Goal: Find specific page/section: Find specific page/section

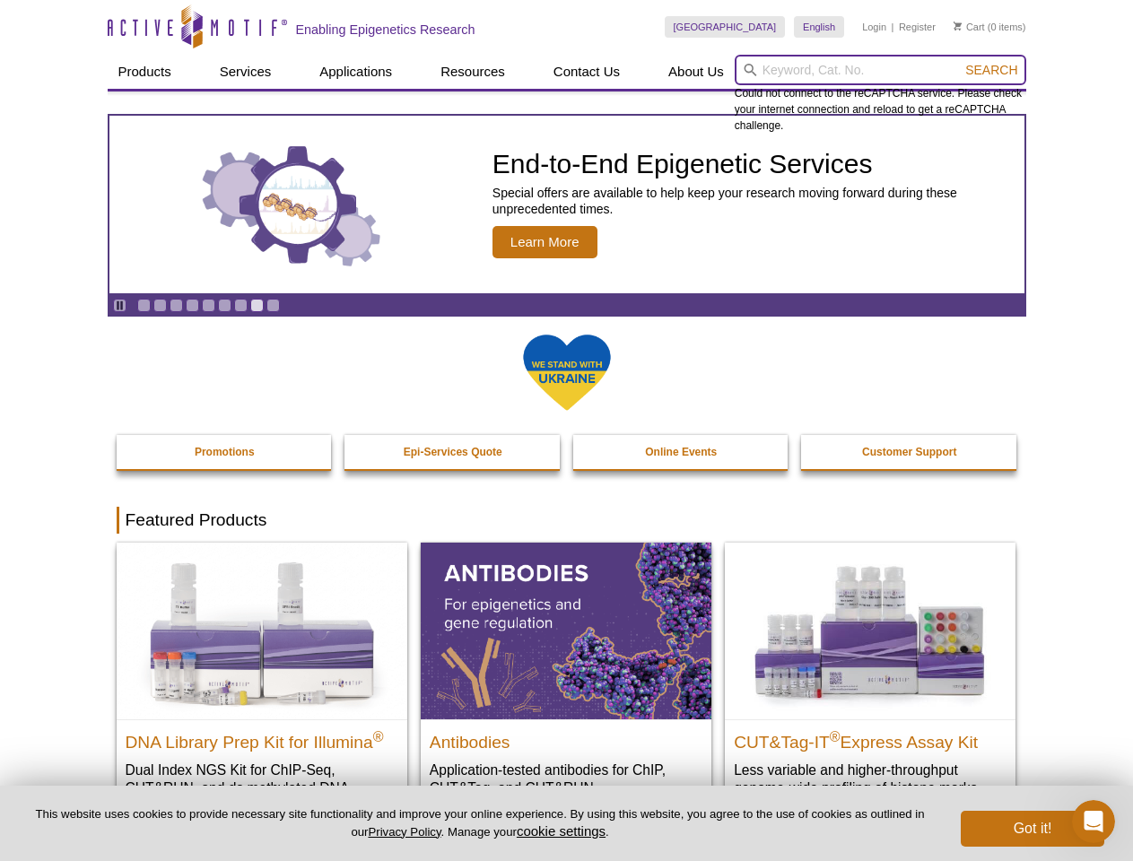
click at [880, 70] on input "search" at bounding box center [881, 70] width 292 height 31
click at [992, 70] on span "Search" at bounding box center [992, 70] width 52 height 14
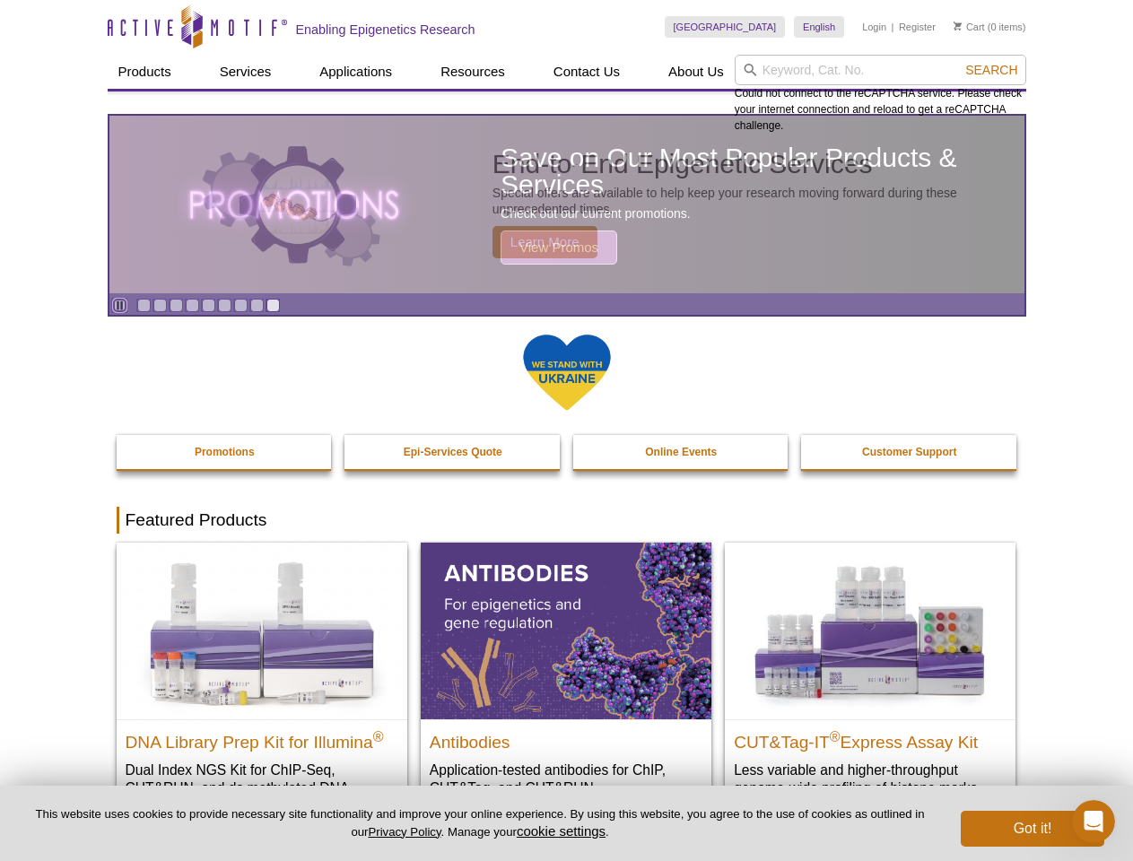
click at [119, 305] on icon "Pause" at bounding box center [120, 306] width 12 height 12
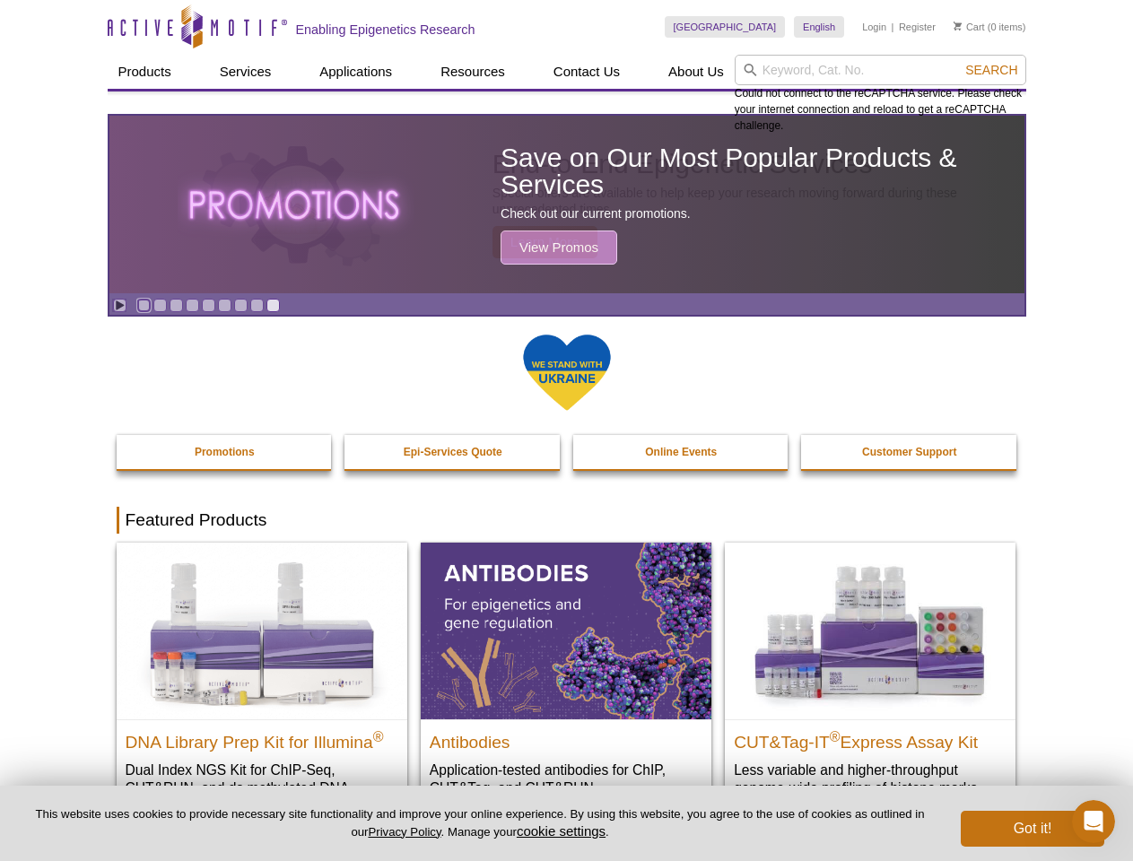
click at [144, 305] on link "Go to slide 1" at bounding box center [143, 305] width 13 height 13
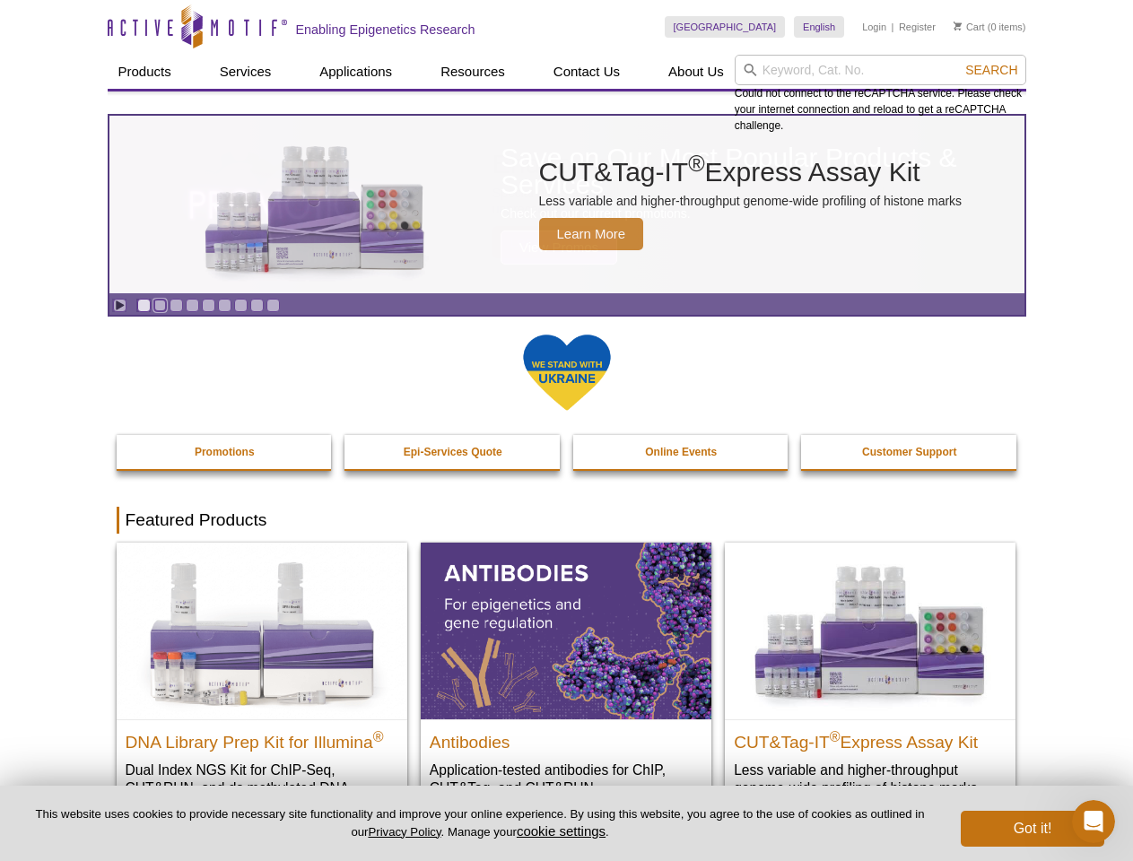
click at [160, 305] on link "Go to slide 2" at bounding box center [159, 305] width 13 height 13
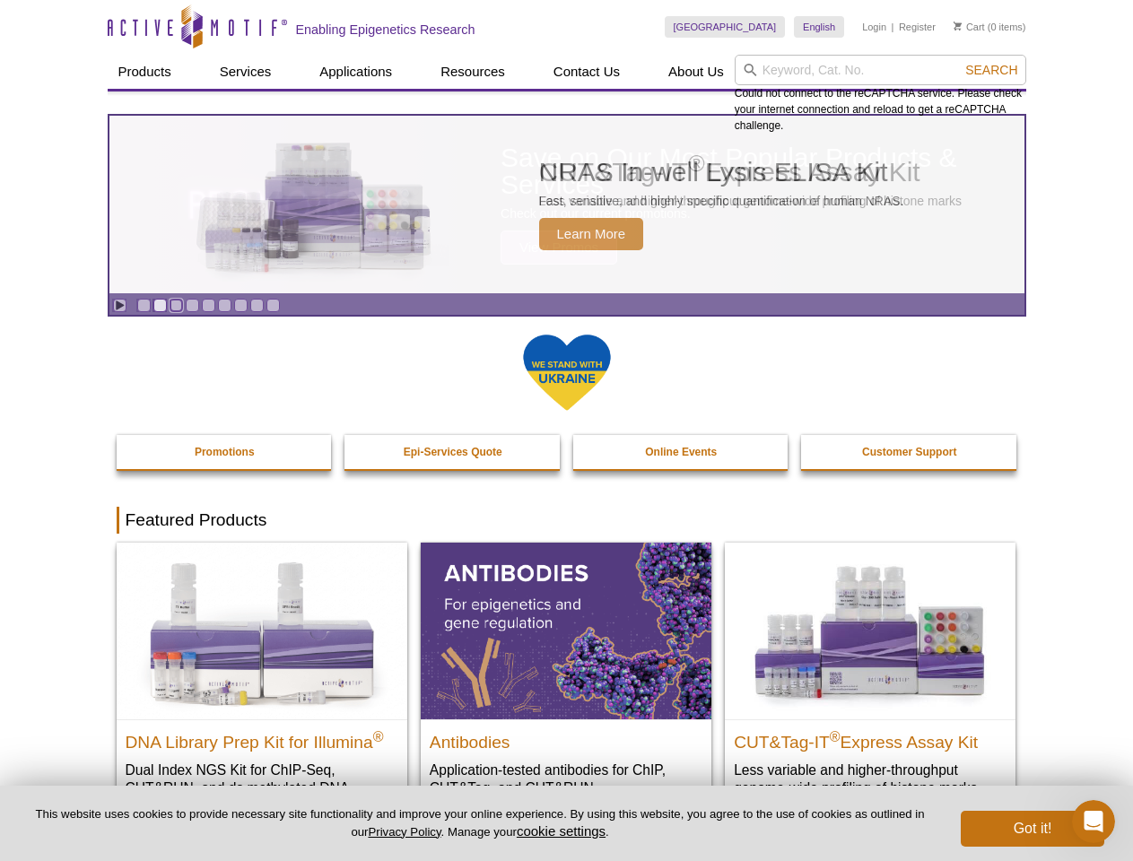
click at [176, 305] on link "Go to slide 3" at bounding box center [176, 305] width 13 height 13
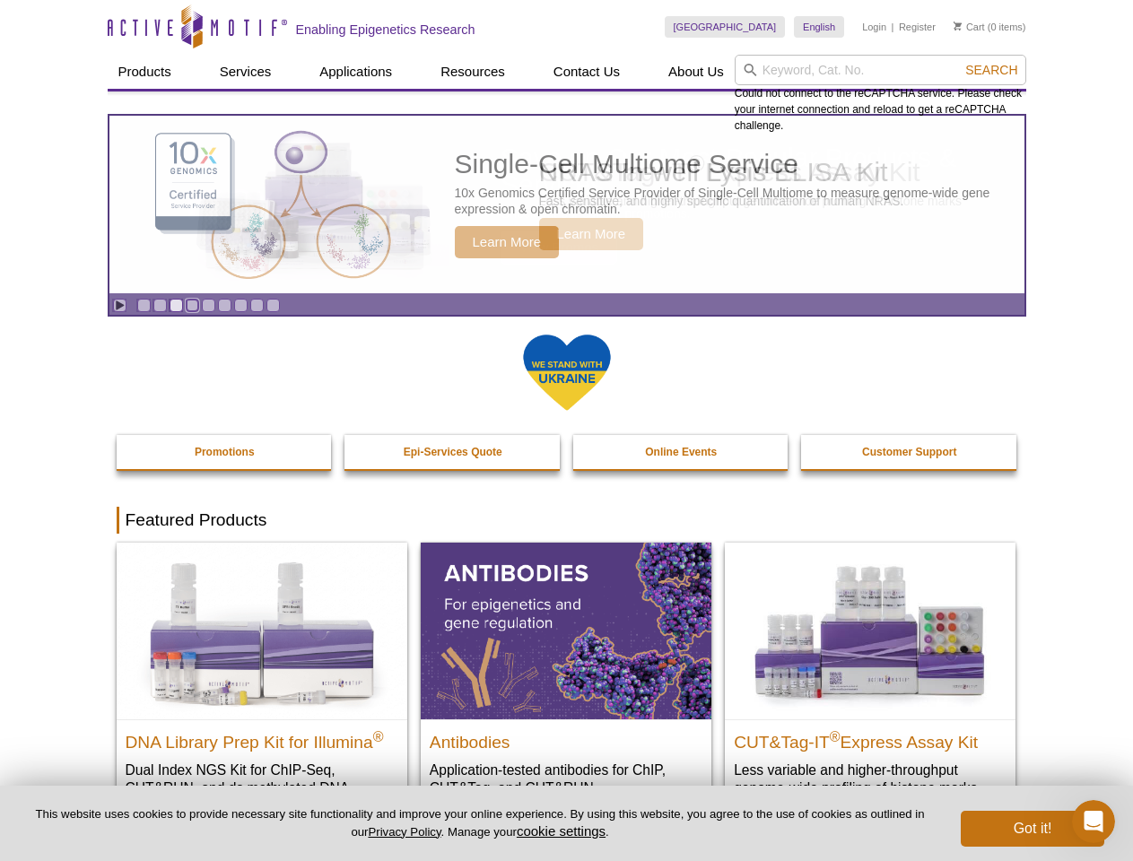
click at [192, 305] on link "Go to slide 4" at bounding box center [192, 305] width 13 height 13
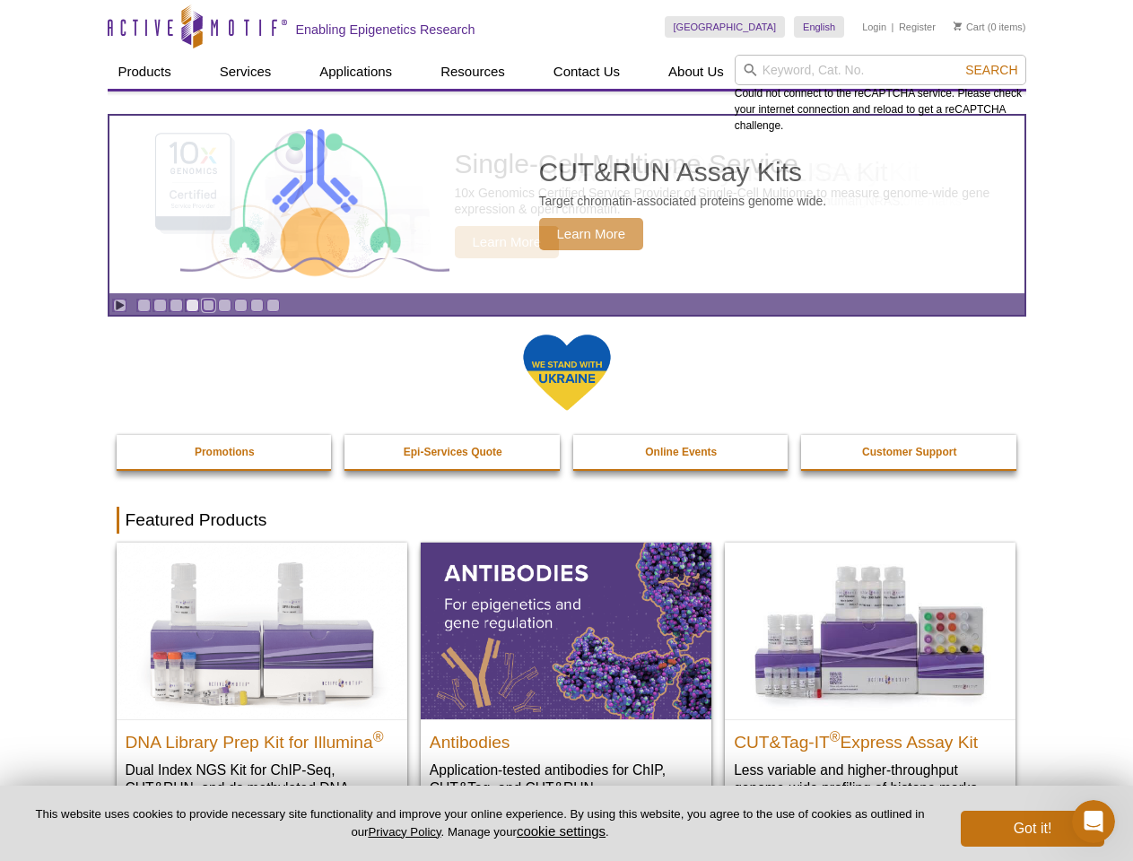
click at [208, 305] on link "Go to slide 5" at bounding box center [208, 305] width 13 height 13
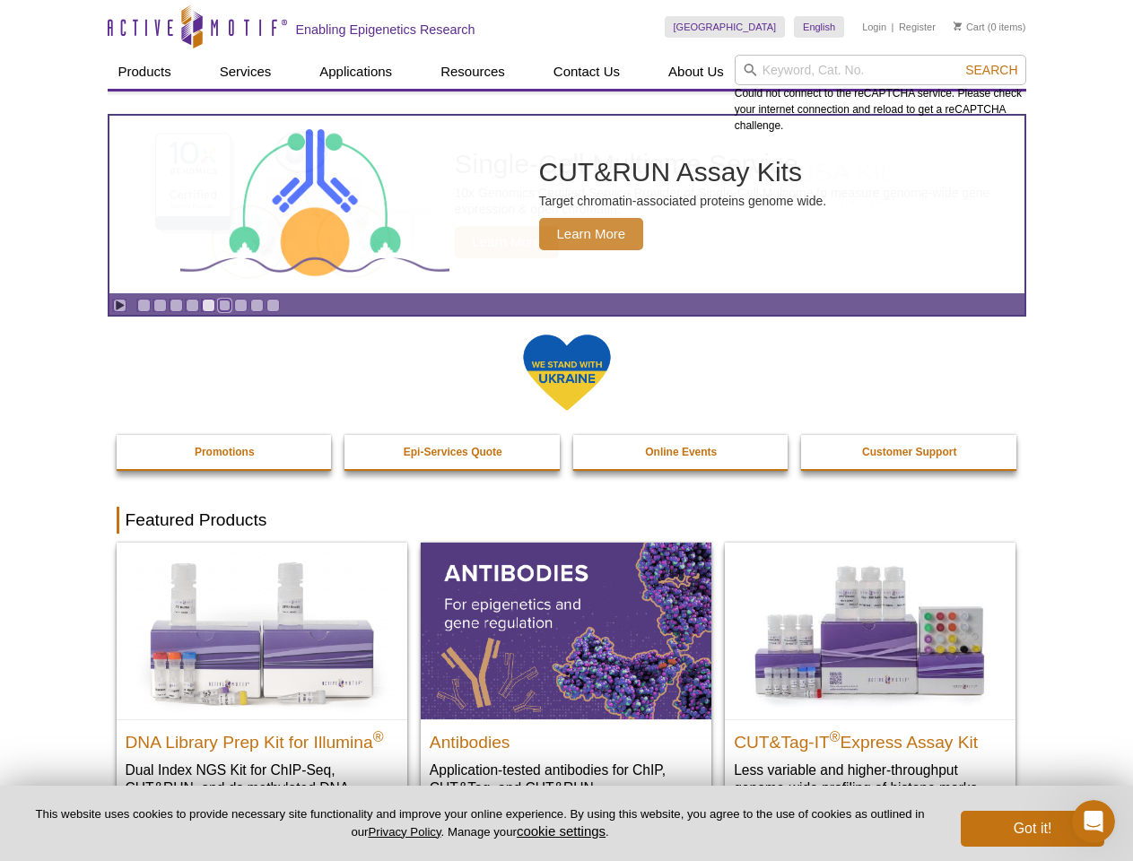
click at [224, 305] on link "Go to slide 6" at bounding box center [224, 305] width 13 height 13
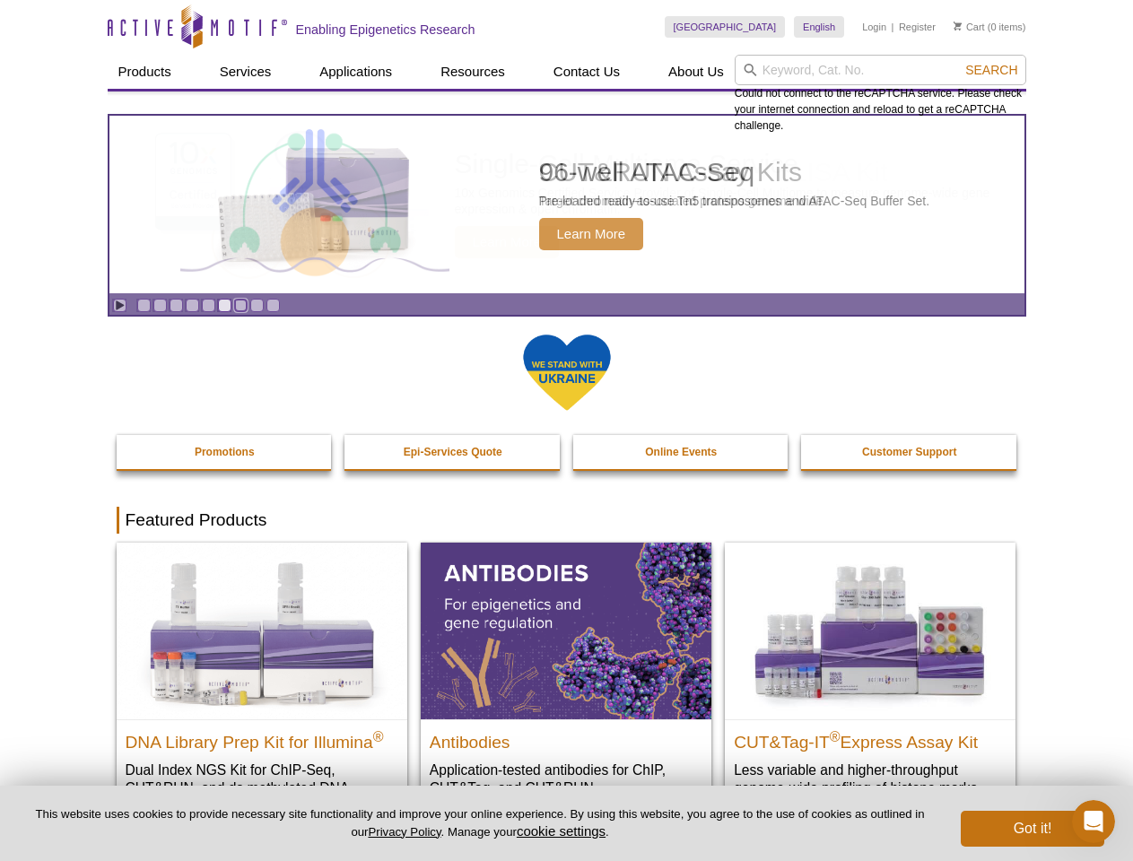
click at [240, 305] on link "Go to slide 7" at bounding box center [240, 305] width 13 height 13
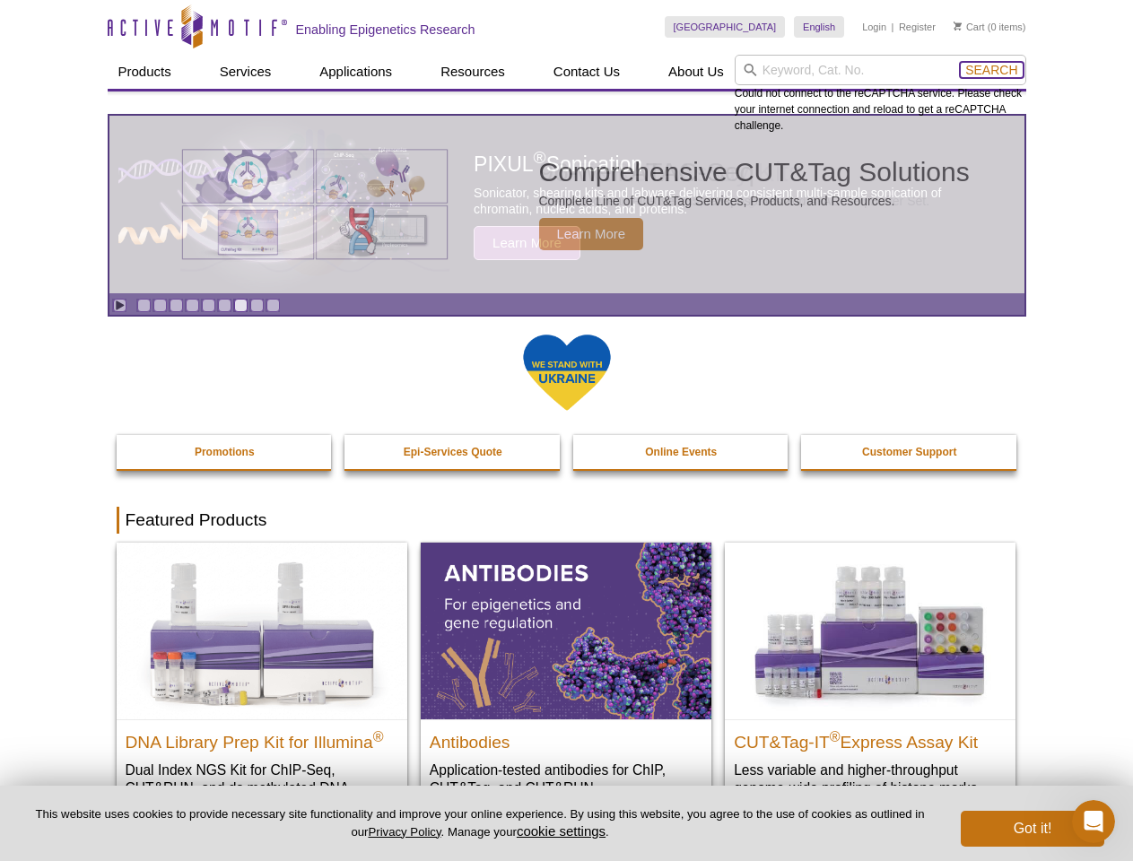
click at [992, 70] on span "Search" at bounding box center [992, 70] width 52 height 14
